Goal: Information Seeking & Learning: Find specific page/section

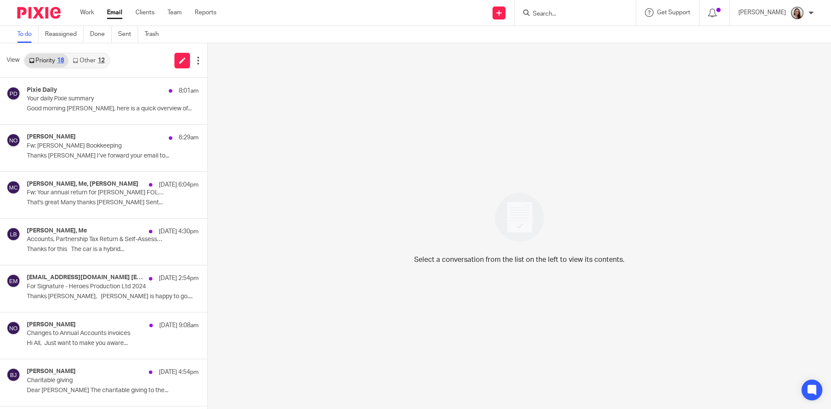
click at [116, 13] on link "Email" at bounding box center [115, 12] width 16 height 9
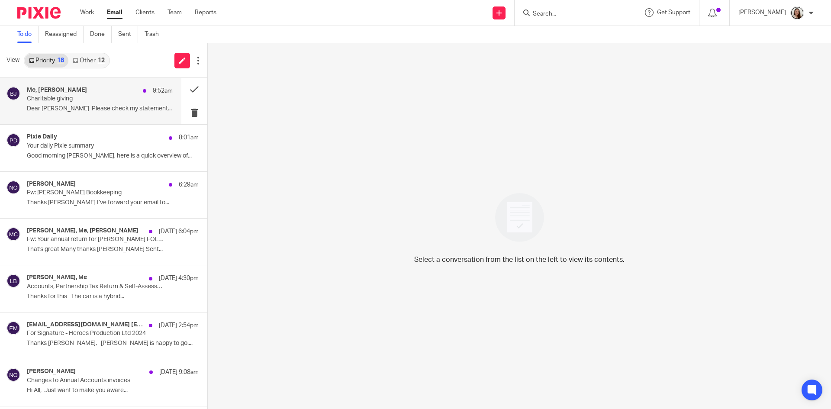
click at [109, 101] on p "Charitable giving" at bounding box center [85, 98] width 117 height 7
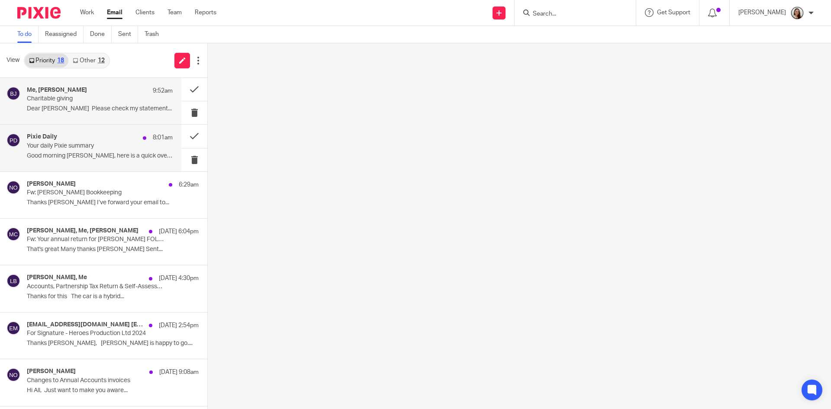
click at [112, 145] on p "Your daily Pixie summary" at bounding box center [85, 145] width 117 height 7
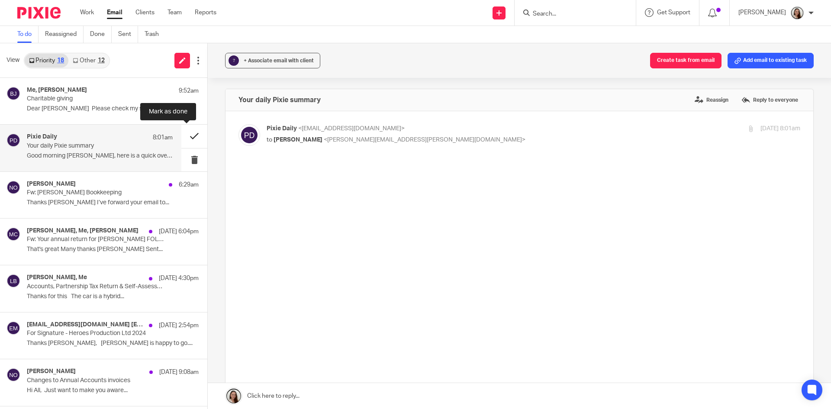
drag, startPoint x: 189, startPoint y: 140, endPoint x: 100, endPoint y: 152, distance: 90.0
click at [189, 139] on button at bounding box center [194, 136] width 26 height 23
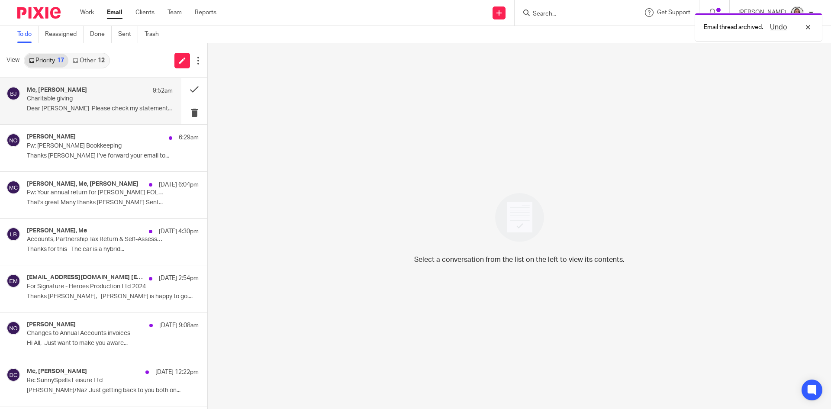
click at [79, 91] on div "Me, Brian Jeffery 9:52am" at bounding box center [100, 91] width 146 height 9
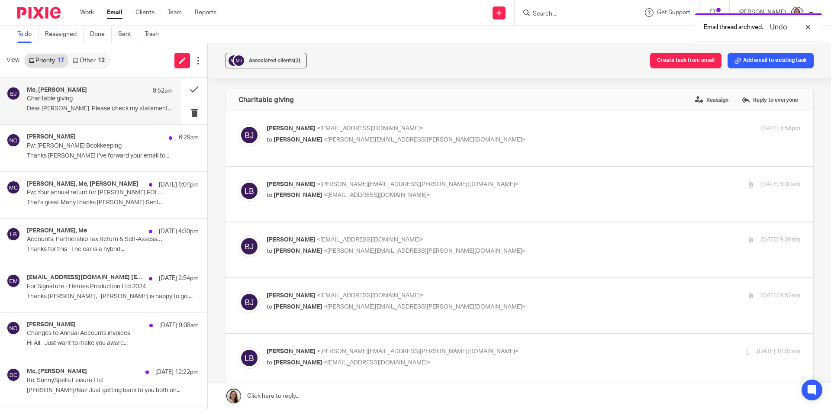
click at [448, 148] on div "Brian Jeffery <bjeffery99@gmail.com> to Lory Baker <lory.baker@probusinessuk.co…" at bounding box center [520, 138] width 562 height 29
click at [418, 161] on label at bounding box center [520, 138] width 588 height 55
click at [239, 124] on input "checkbox" at bounding box center [238, 124] width 0 height 0
checkbox input "true"
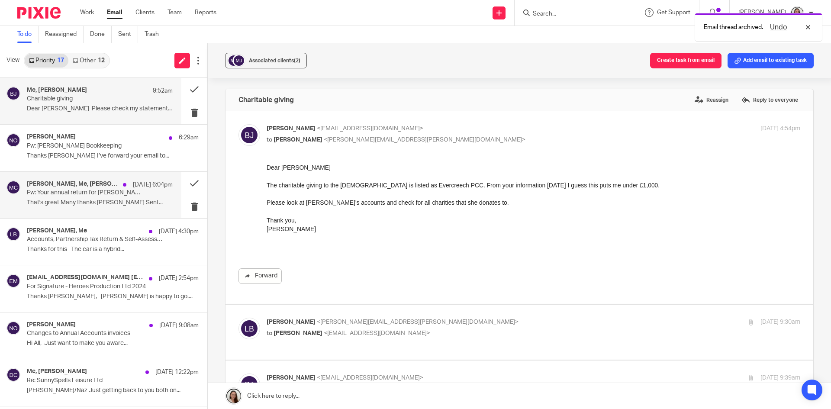
click at [97, 190] on p "Fw: Your annual return for [PERSON_NAME] FOLK FESTIVAL is due on [DATE]. Start …" at bounding box center [85, 192] width 117 height 7
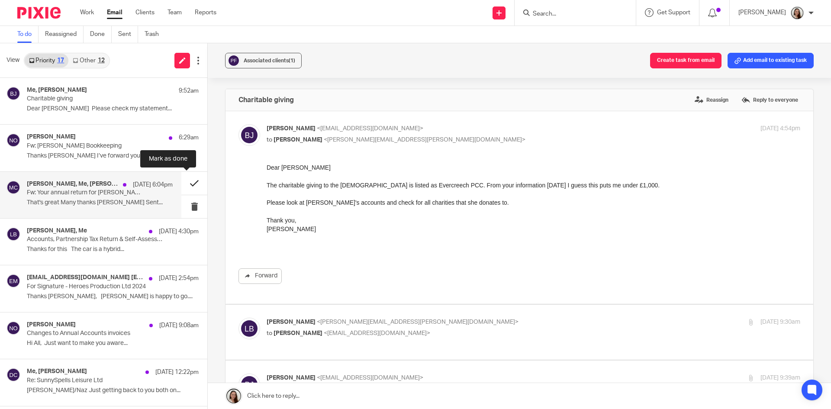
click at [193, 184] on button at bounding box center [194, 183] width 26 height 23
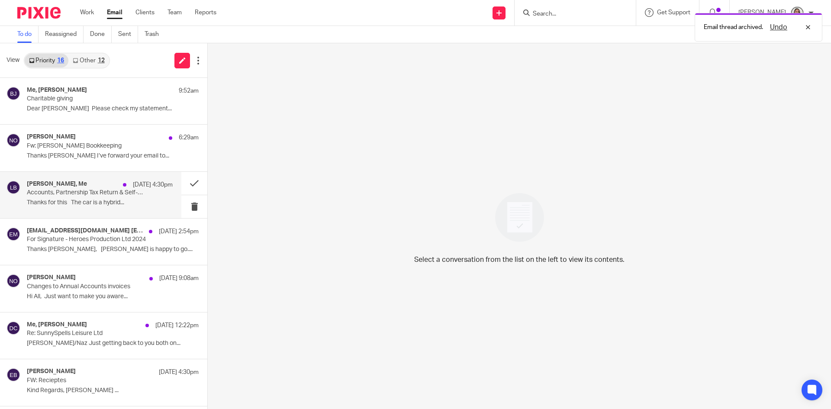
click at [80, 197] on div "Chris Ward, Me 18 Sep 4:30pm Accounts, Partnership Tax Return & Self-Assessment…" at bounding box center [100, 195] width 146 height 29
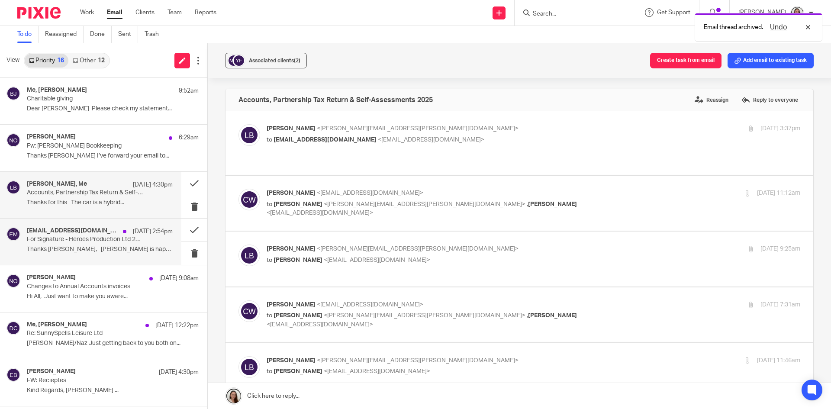
click at [89, 242] on p "For Signature - Heroes Production Ltd 2024" at bounding box center [85, 239] width 117 height 7
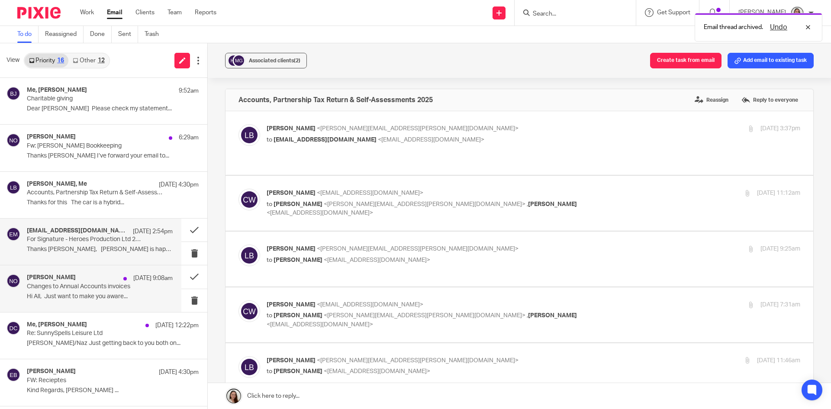
click at [81, 293] on p "Hi All, Just want to make you aware..." at bounding box center [100, 296] width 146 height 7
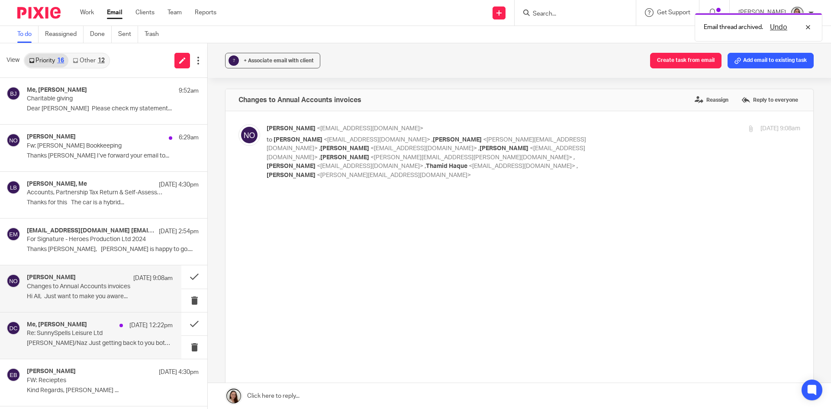
click at [84, 335] on p "Re: SunnySpells Leisure Ltd" at bounding box center [85, 333] width 117 height 7
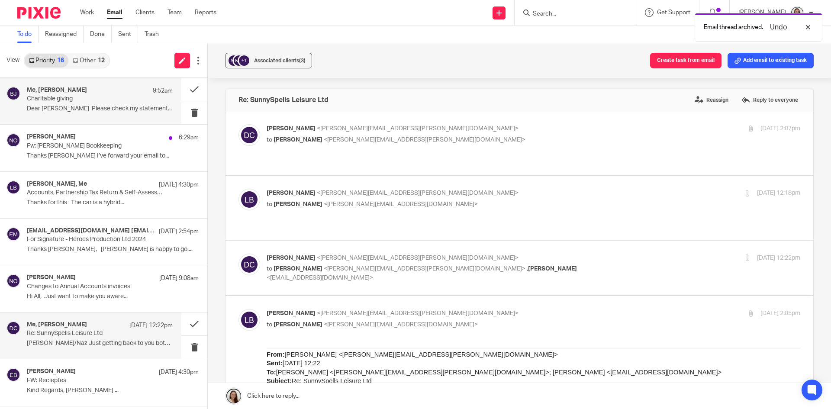
click at [76, 106] on p "Dear Lory Please check my statement..." at bounding box center [100, 108] width 146 height 7
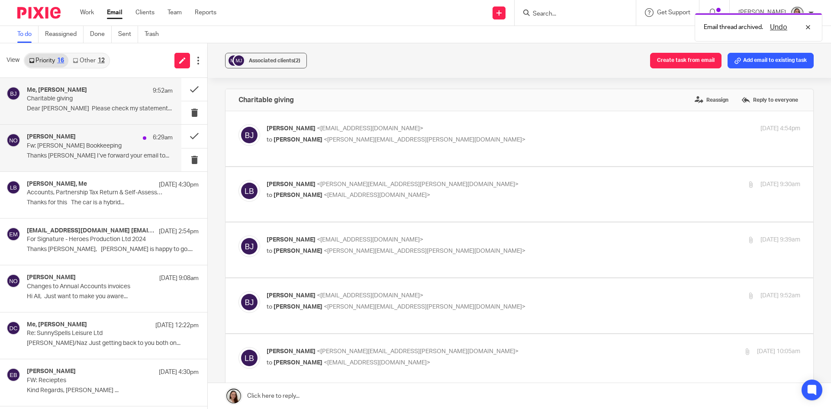
click at [89, 162] on div "Niall O'Driscoll 6:29am Fw: Rosa Medica Bookkeeping Thanks Chris I’ve forward y…" at bounding box center [100, 147] width 146 height 29
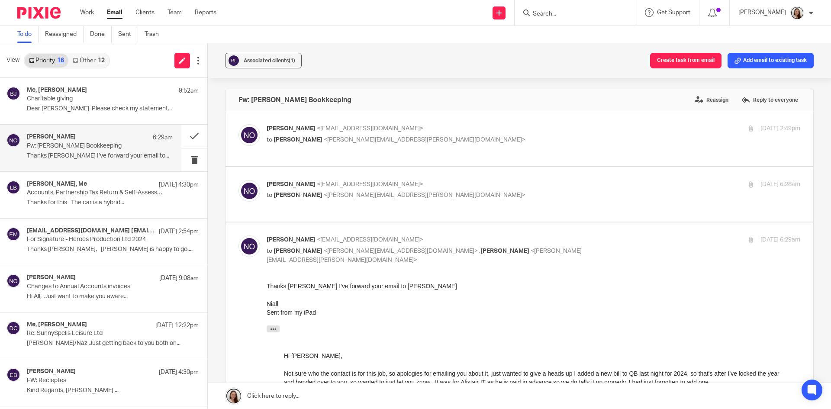
click at [564, 13] on input "Search" at bounding box center [571, 14] width 78 height 8
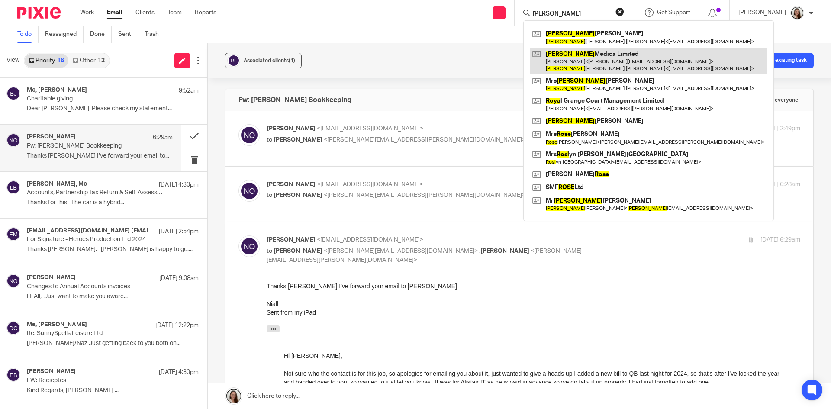
type input "rosa"
click at [600, 64] on link at bounding box center [648, 61] width 237 height 27
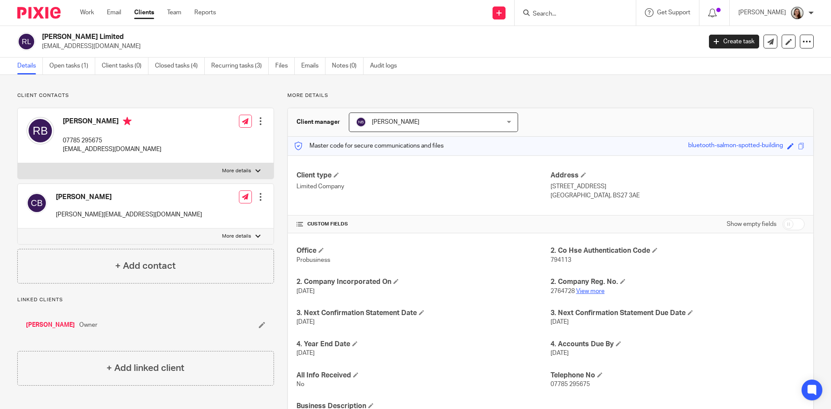
click at [581, 291] on link "View more" at bounding box center [590, 291] width 29 height 6
